Goal: Find specific page/section: Find specific page/section

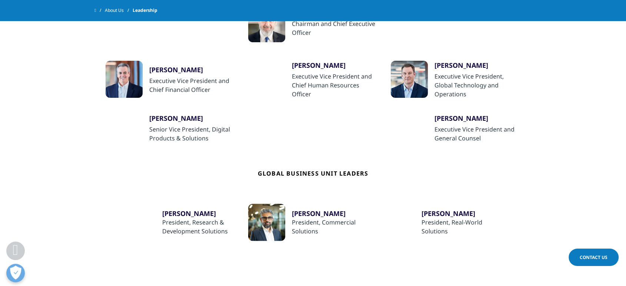
scroll to position [233, 0]
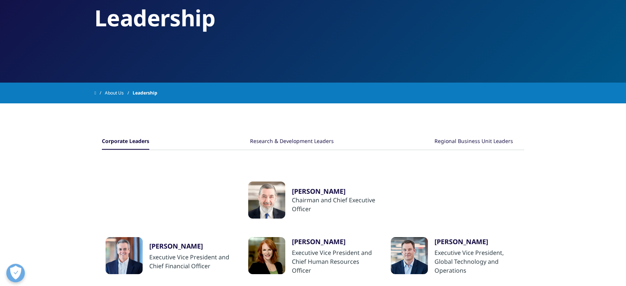
click at [296, 140] on div "Research & Development Leaders" at bounding box center [292, 142] width 84 height 16
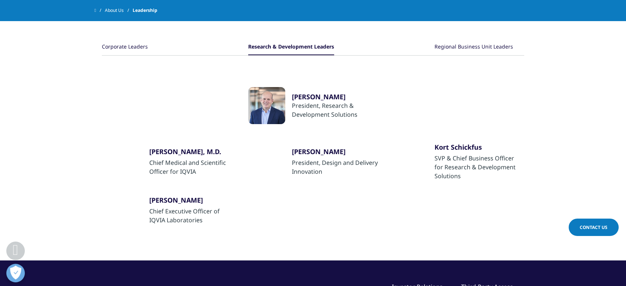
scroll to position [164, 0]
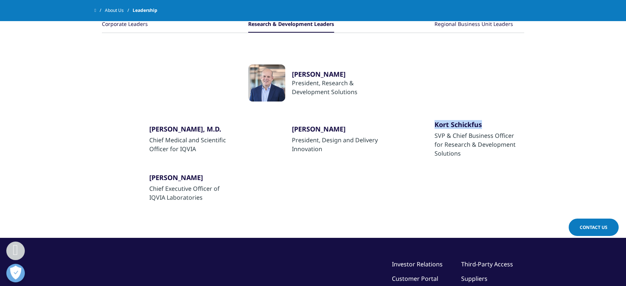
drag, startPoint x: 432, startPoint y: 123, endPoint x: 483, endPoint y: 126, distance: 50.8
click at [483, 126] on div "[PERSON_NAME] SVP & Chief Business Officer for Research & Development Solutions" at bounding box center [456, 139] width 130 height 38
copy div "Kort Schickfus"
click at [414, 137] on div at bounding box center [409, 138] width 37 height 37
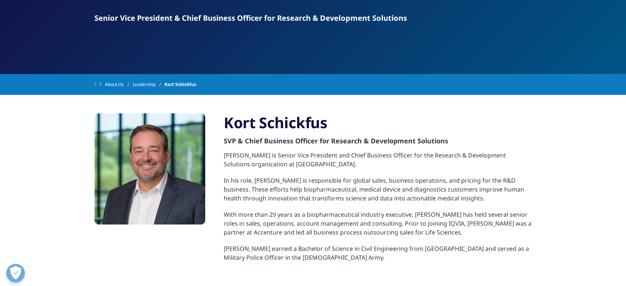
scroll to position [96, 0]
